Goal: Information Seeking & Learning: Learn about a topic

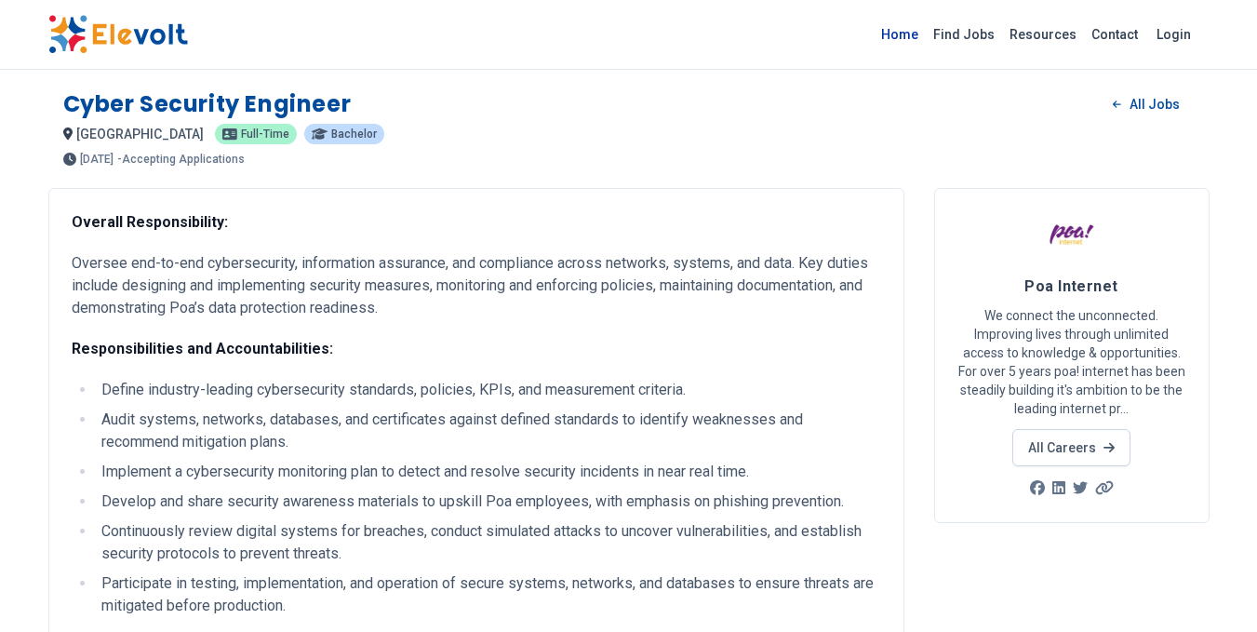
click at [912, 28] on link "Home" at bounding box center [900, 35] width 52 height 30
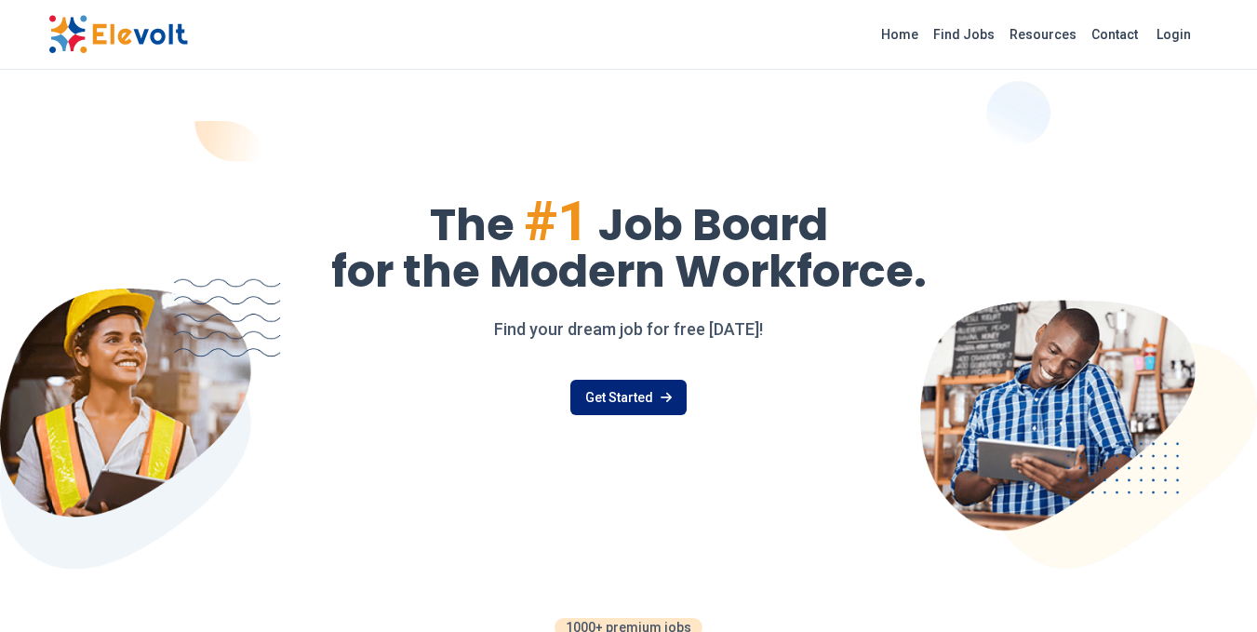
click at [598, 397] on link "Get Started" at bounding box center [629, 397] width 116 height 35
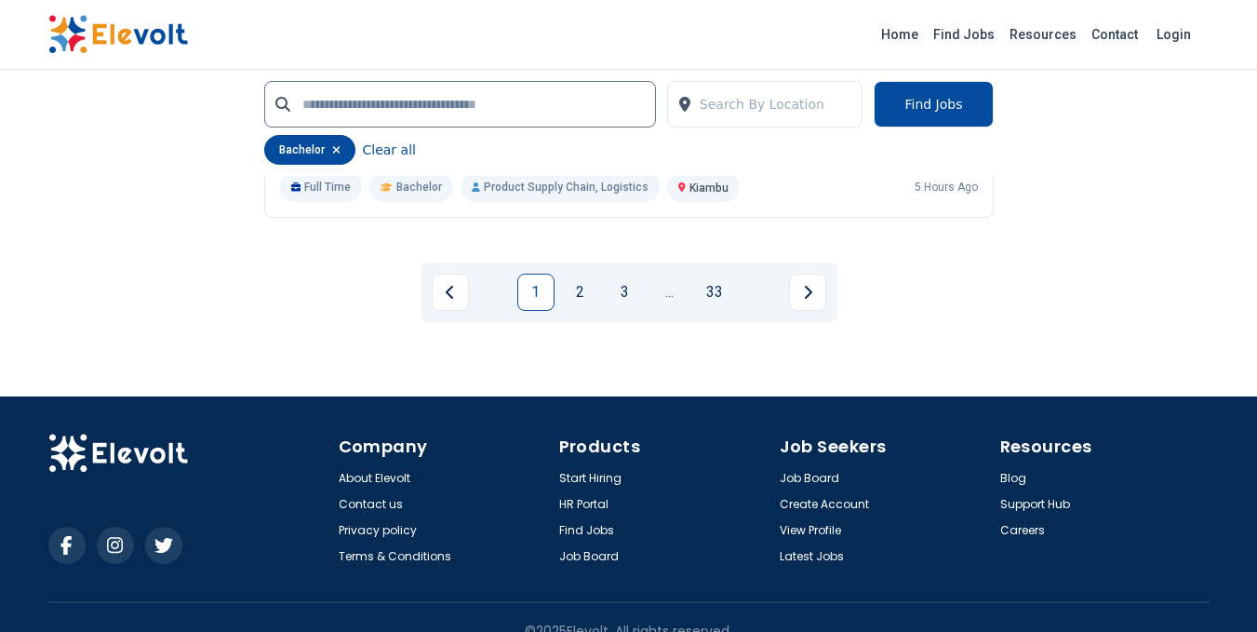
scroll to position [4500, 0]
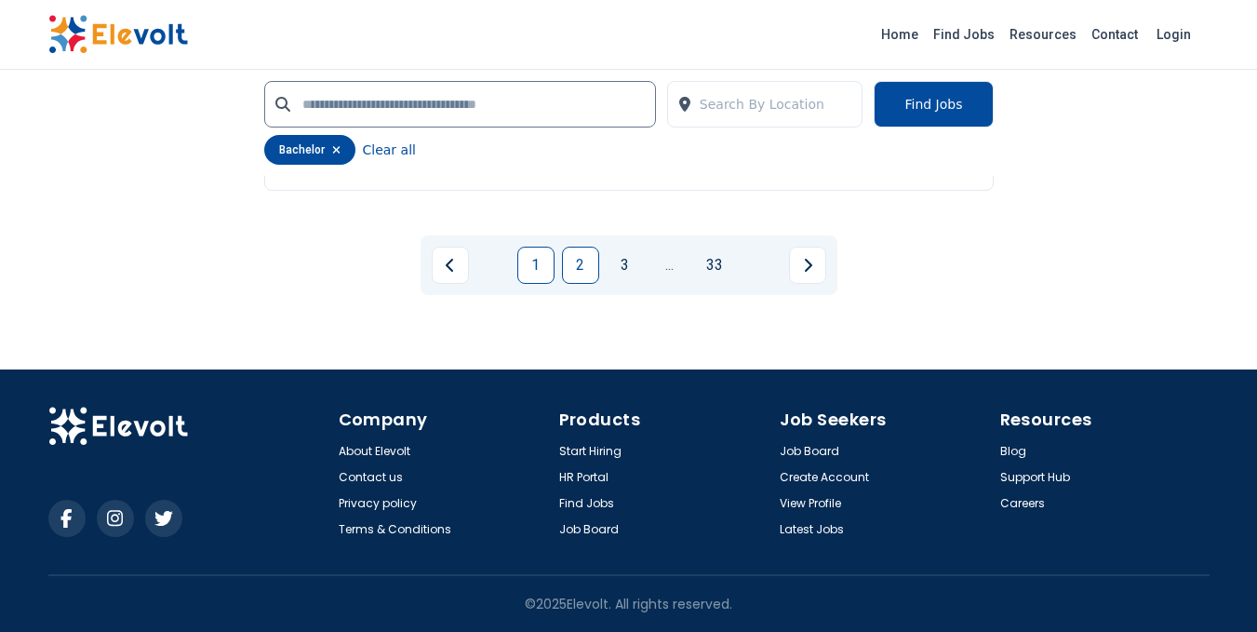
click at [583, 271] on link "2" at bounding box center [580, 265] width 37 height 37
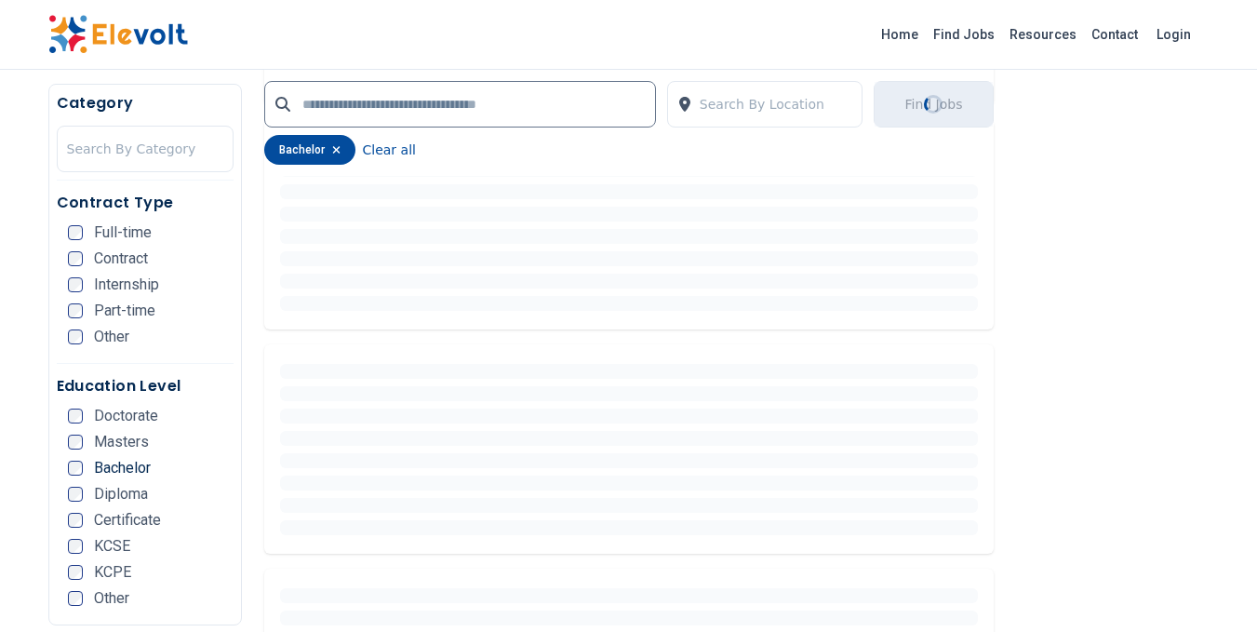
scroll to position [0, 0]
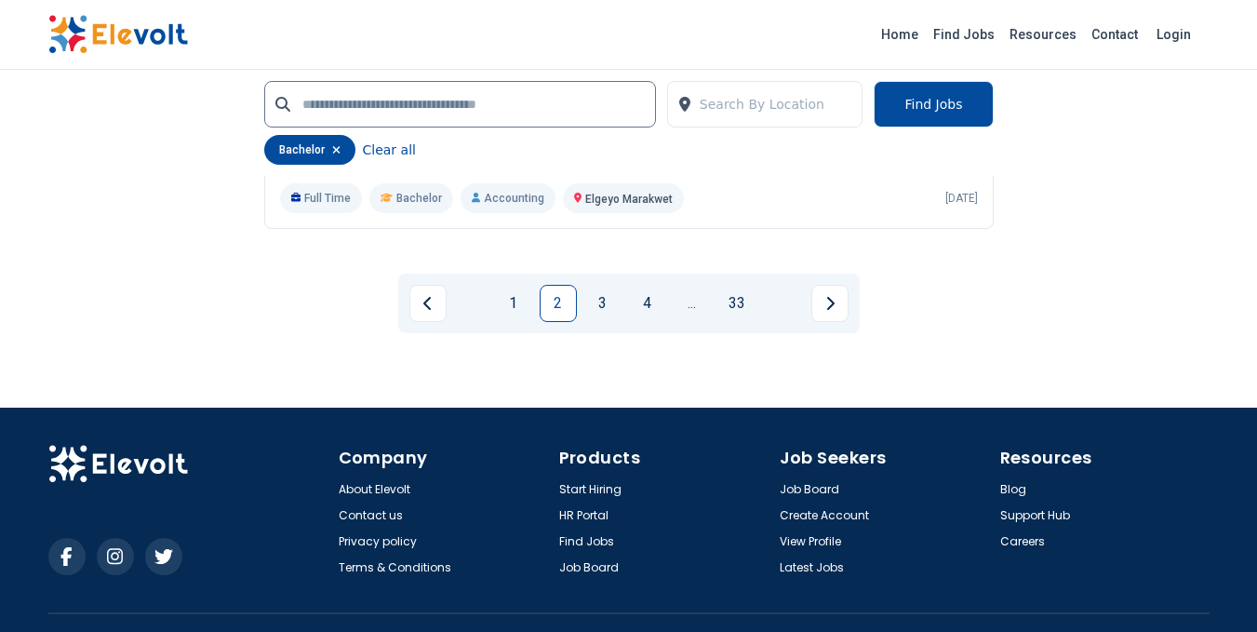
scroll to position [4500, 0]
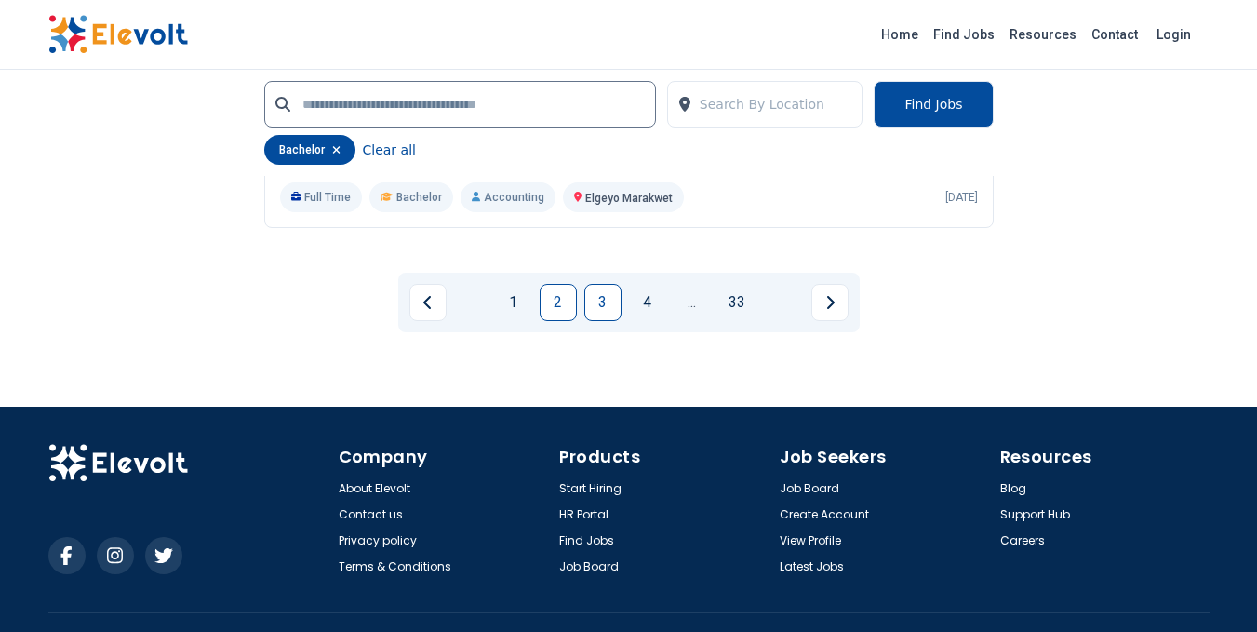
click at [600, 284] on link "3" at bounding box center [603, 302] width 37 height 37
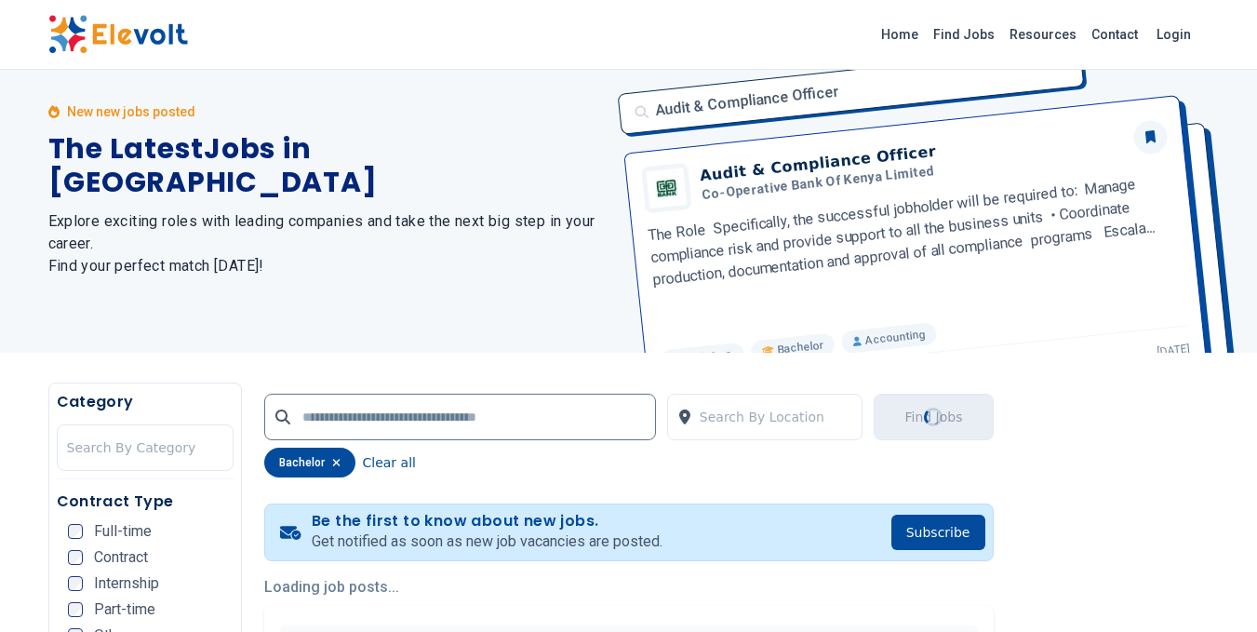
scroll to position [0, 0]
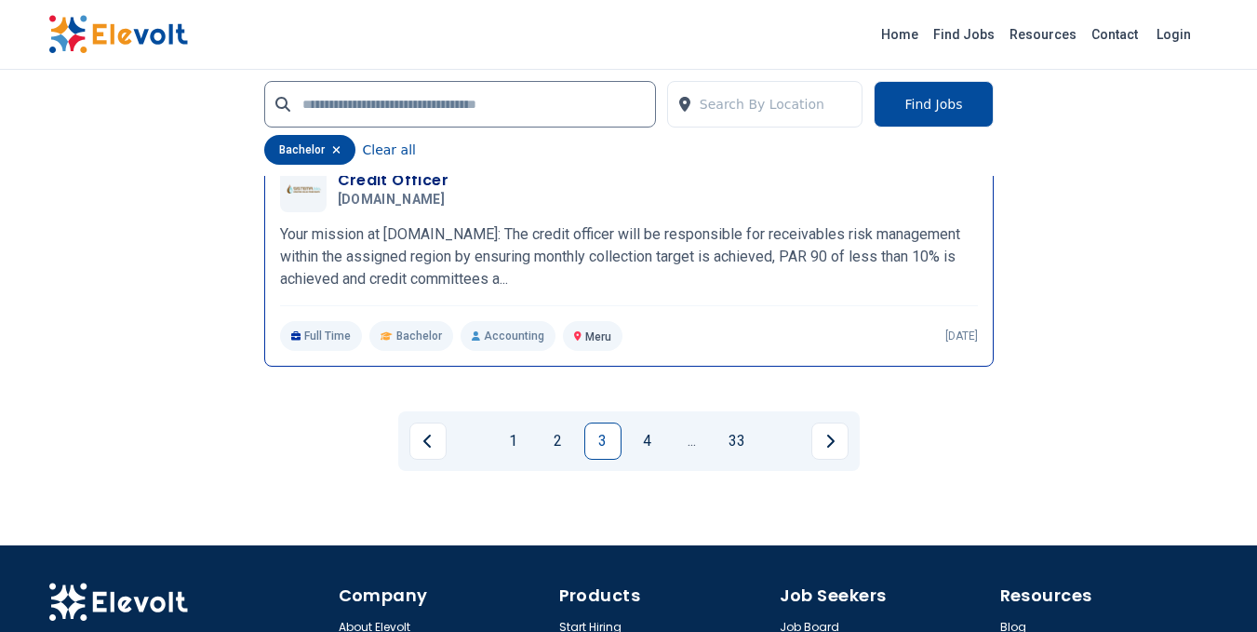
scroll to position [4282, 0]
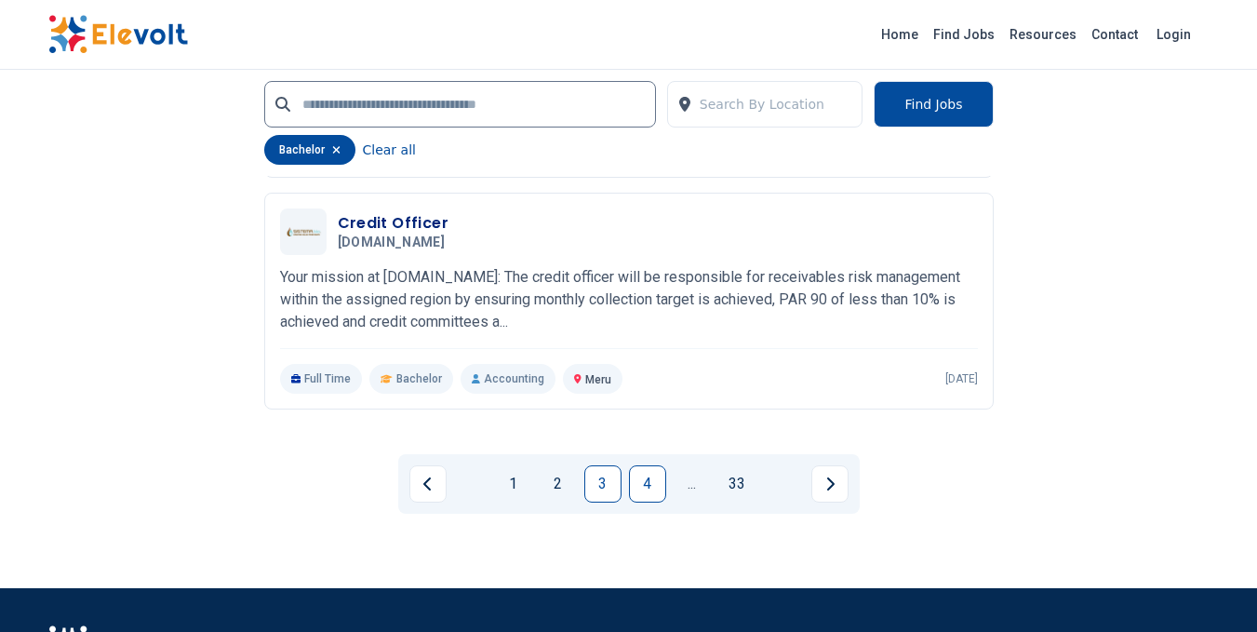
click at [643, 473] on link "4" at bounding box center [647, 483] width 37 height 37
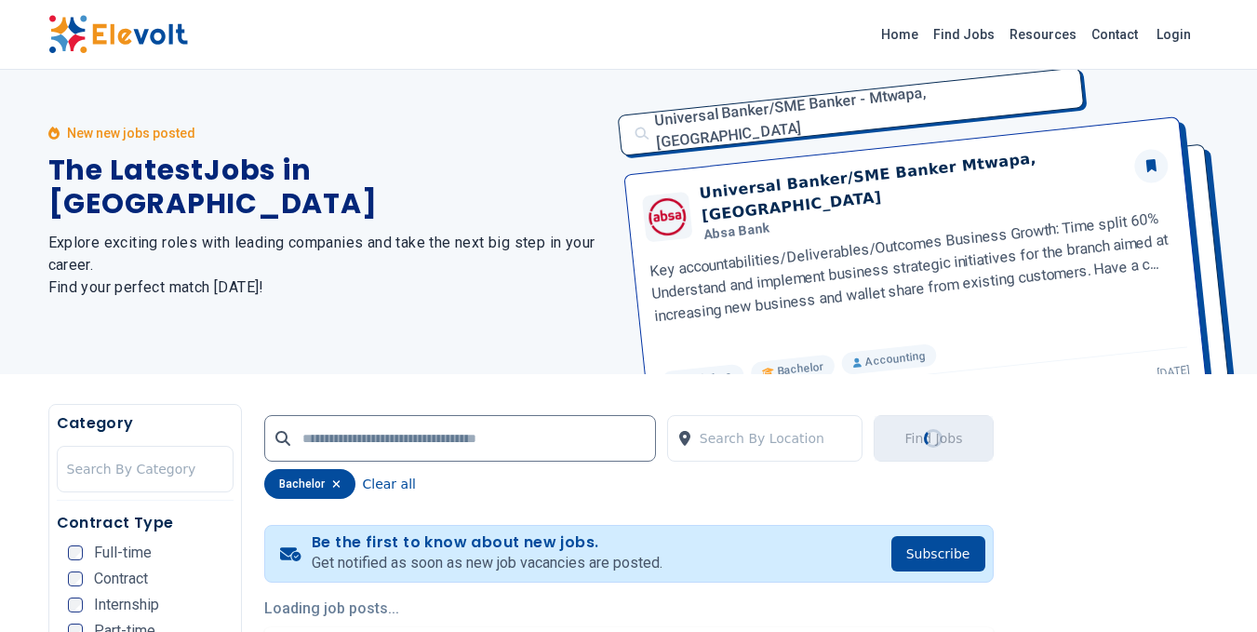
scroll to position [0, 0]
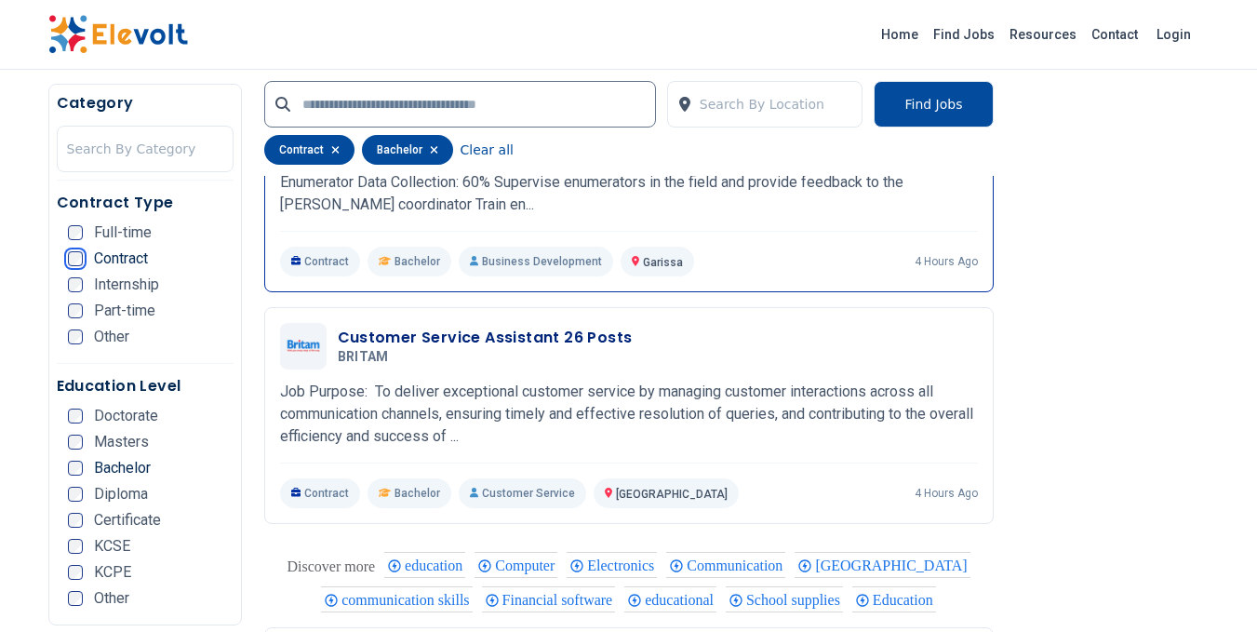
scroll to position [2420, 0]
click at [66, 235] on div "Contract Type Full-time Contract Internship Part-time Other" at bounding box center [145, 278] width 177 height 172
click at [84, 235] on div "Full-time" at bounding box center [110, 232] width 84 height 15
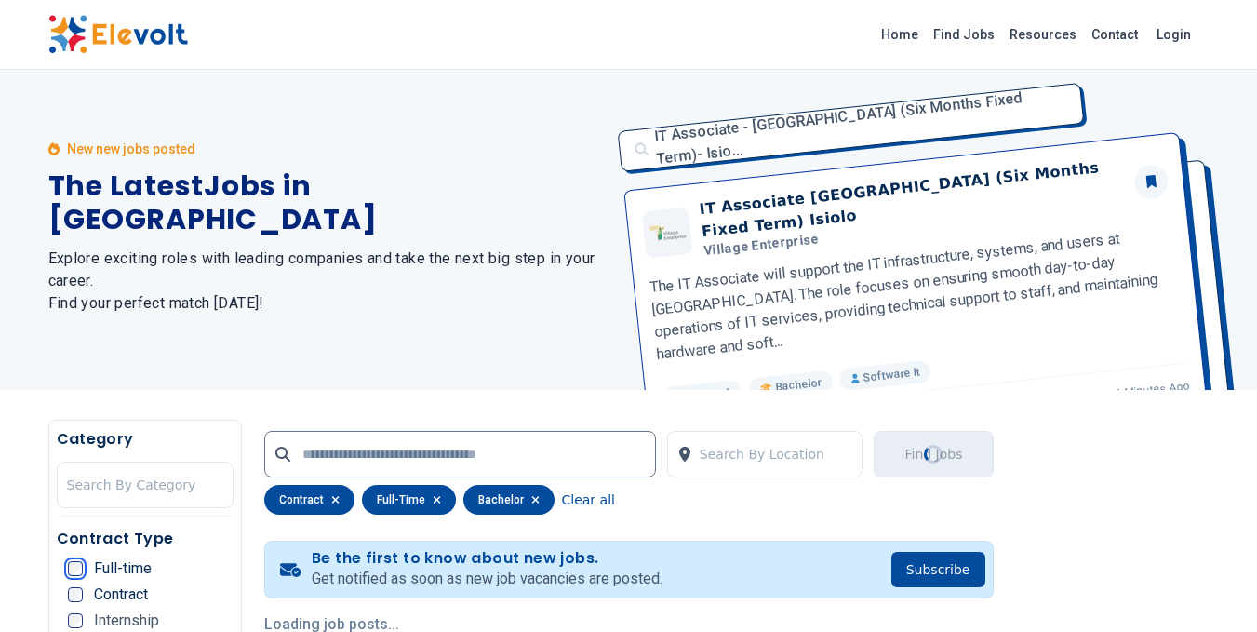
scroll to position [0, 0]
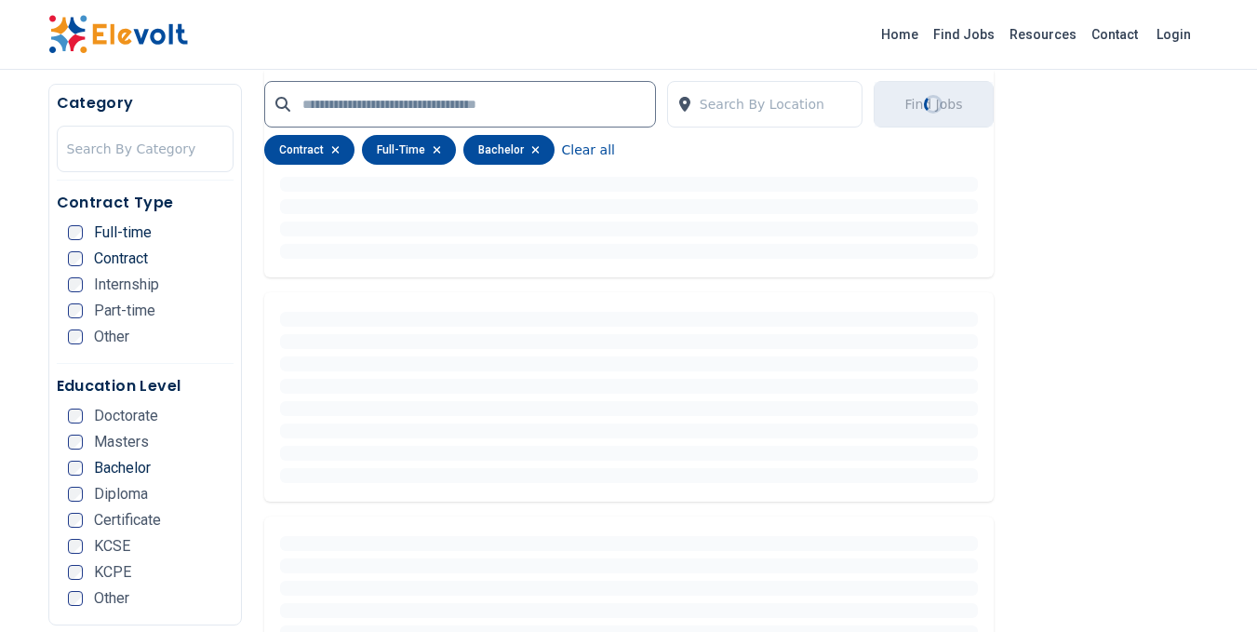
scroll to position [652, 0]
